Goal: Information Seeking & Learning: Learn about a topic

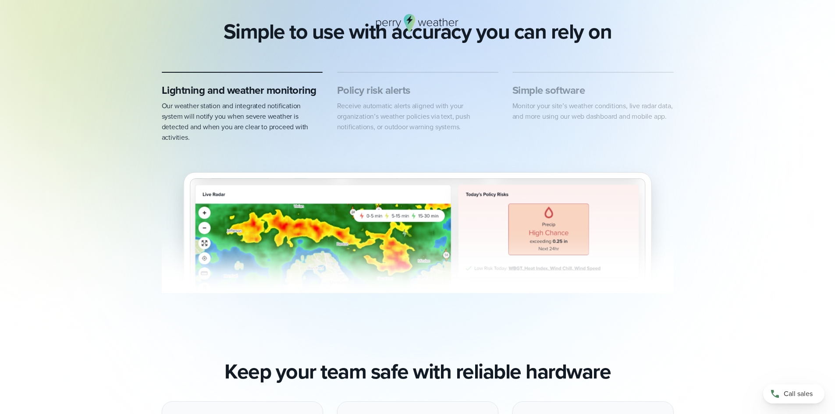
scroll to position [438, 0]
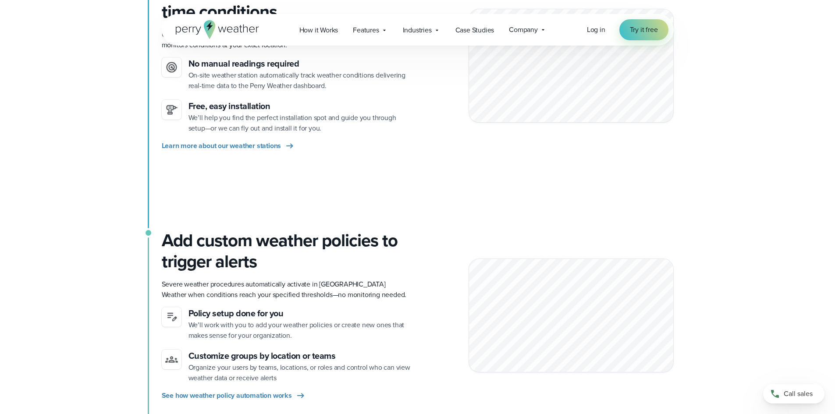
scroll to position [44, 0]
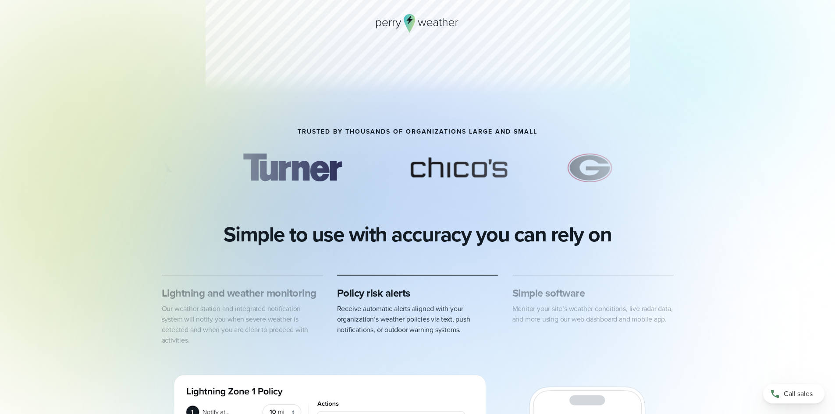
scroll to position [44, 0]
